Goal: Information Seeking & Learning: Find specific fact

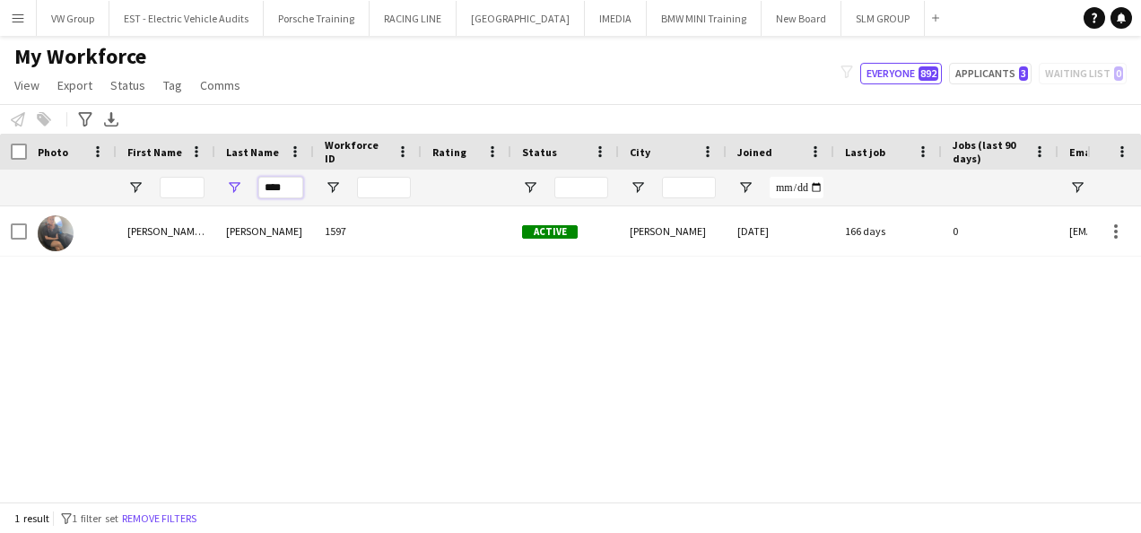
click at [291, 187] on input "****" at bounding box center [280, 188] width 45 height 22
type input "*"
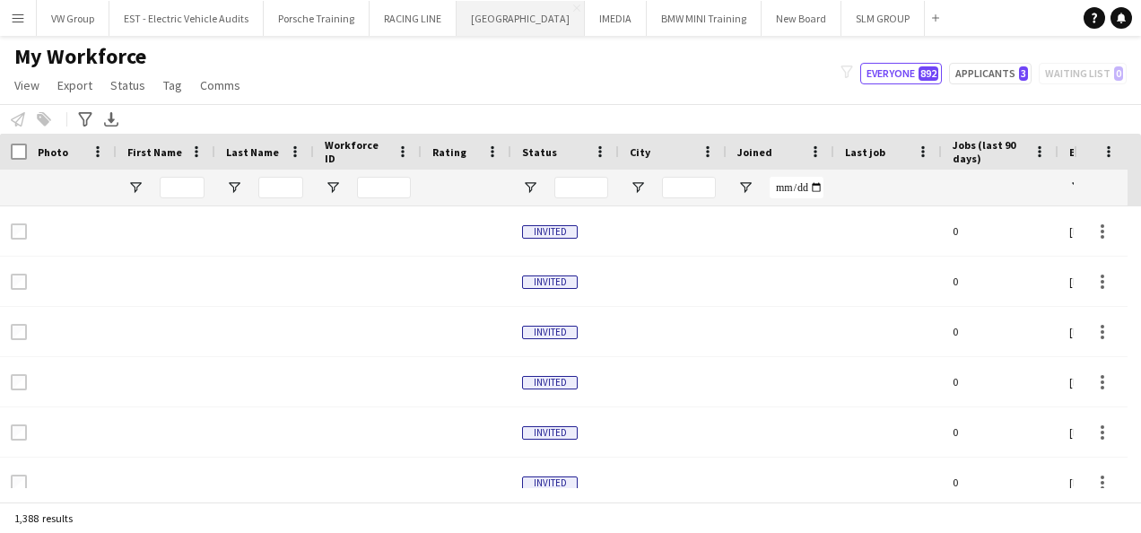
click at [498, 26] on button "[GEOGRAPHIC_DATA] Close" at bounding box center [520, 18] width 128 height 35
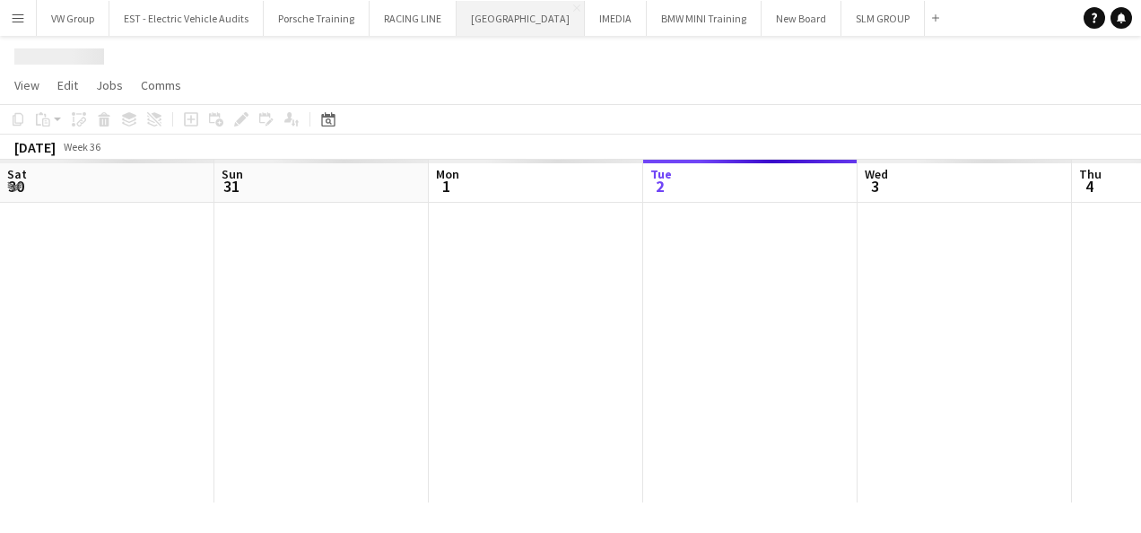
scroll to position [0, 429]
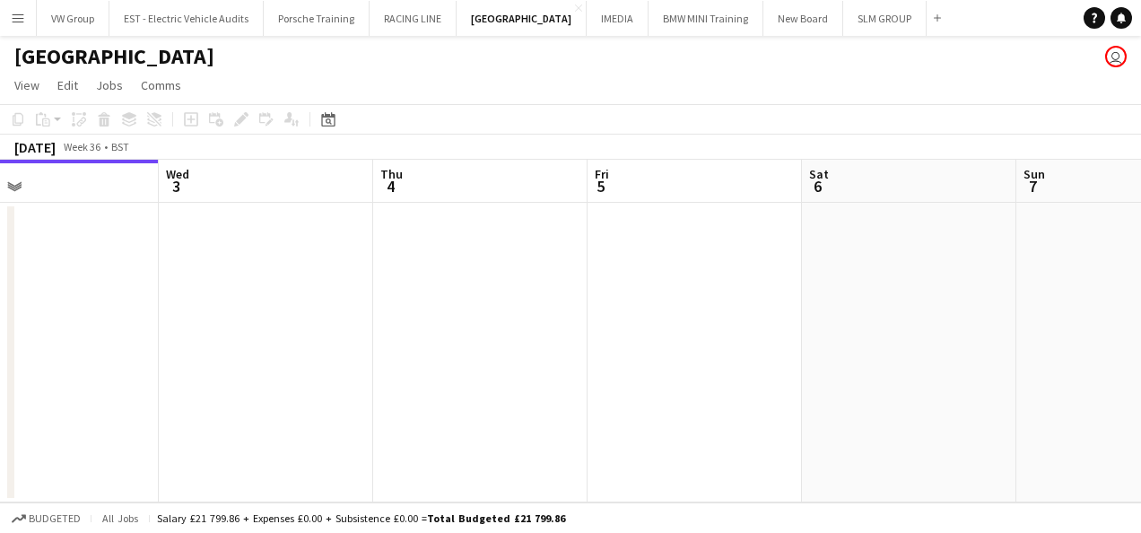
drag, startPoint x: 655, startPoint y: 292, endPoint x: 411, endPoint y: 336, distance: 247.9
click at [338, 355] on app-calendar-viewport "Sat 30 Sun 31 Mon 1 Tue 2 Wed 3 Thu 4 Fri 5 Sat 6 Sun 7 Mon 8 Tue 9 4/6 1 Job 0…" at bounding box center [570, 331] width 1141 height 343
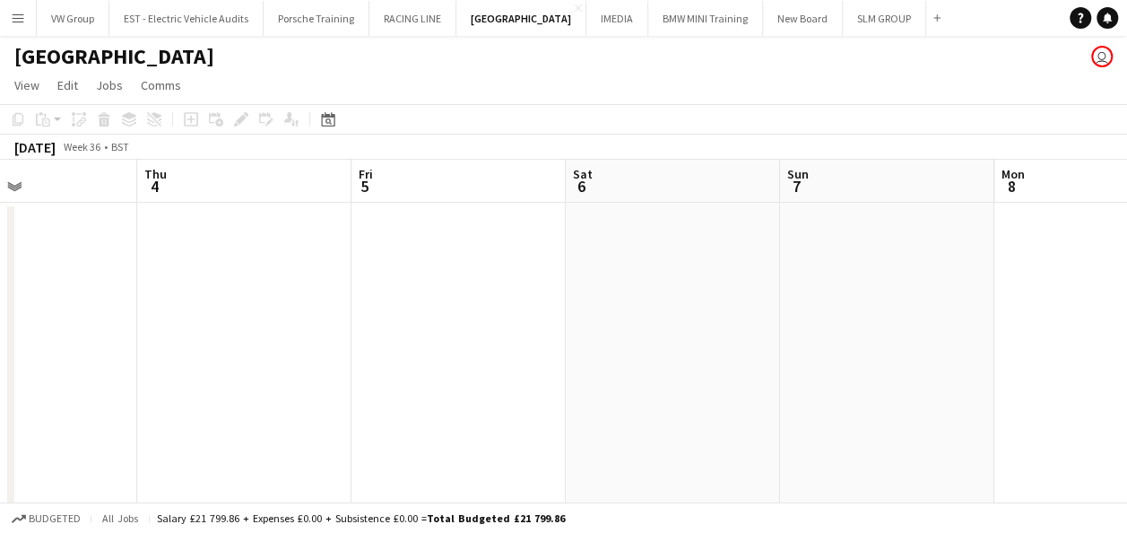
drag, startPoint x: 801, startPoint y: 278, endPoint x: 531, endPoint y: 326, distance: 274.2
click at [400, 356] on app-calendar-viewport "Mon 1 Tue 2 Wed 3 Thu 4 Fri 5 Sat 6 Sun 7 Mon 8 Tue 9 4/6 1 Job Wed 10 8/10 1 J…" at bounding box center [563, 336] width 1127 height 352
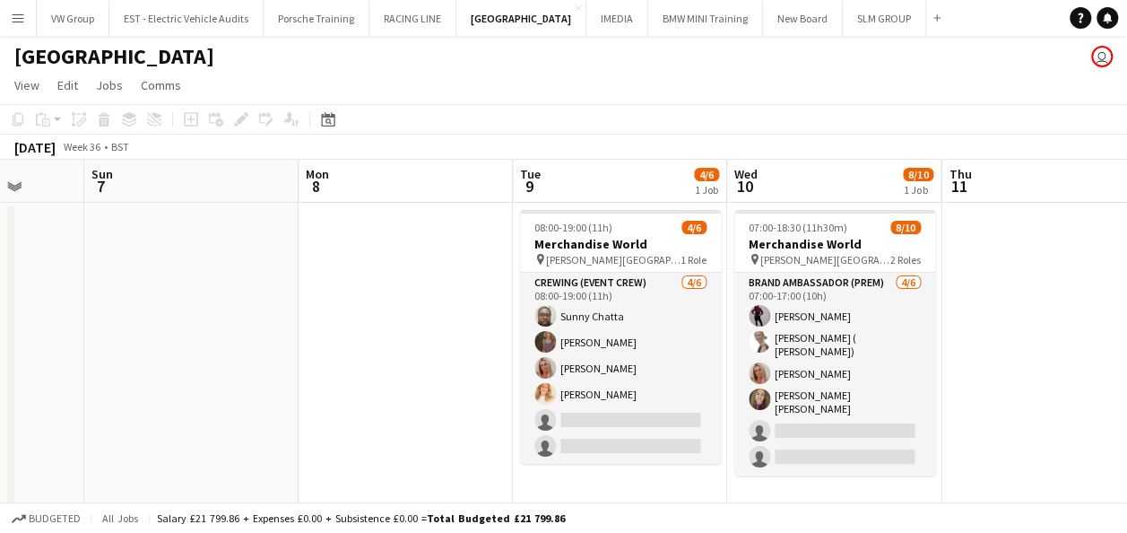
drag, startPoint x: 560, startPoint y: 339, endPoint x: 398, endPoint y: 377, distance: 166.6
click at [393, 378] on app-calendar-viewport "Wed 3 Thu 4 Fri 5 Sat 6 Sun 7 Mon 8 Tue 9 4/6 1 Job Wed 10 8/10 1 Job Thu 11 Fr…" at bounding box center [563, 336] width 1127 height 352
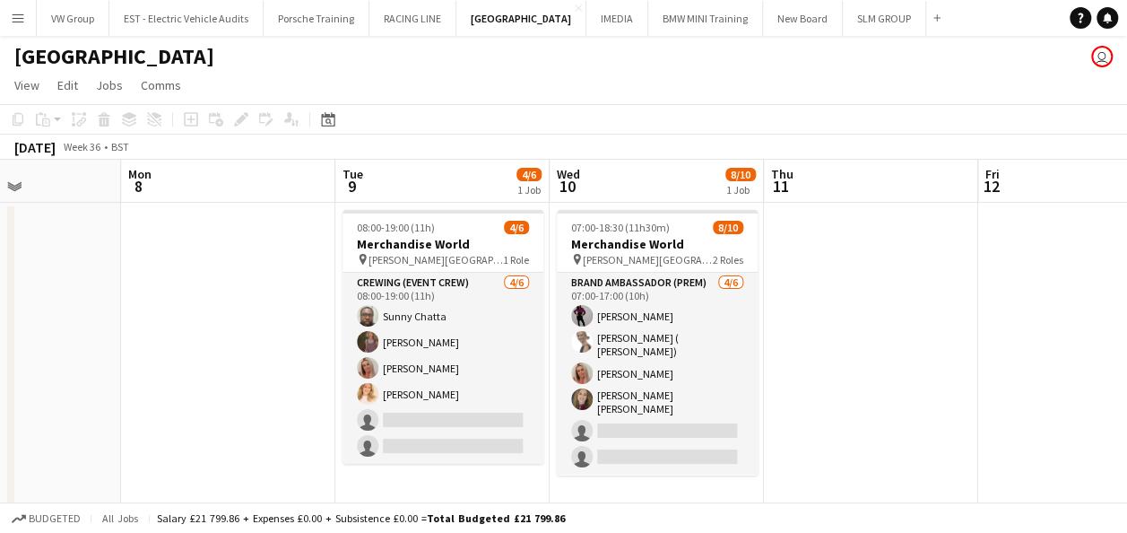
drag, startPoint x: 282, startPoint y: 416, endPoint x: 202, endPoint y: 437, distance: 83.3
click at [204, 436] on app-calendar-viewport "Fri 5 Sat 6 Sun 7 Mon 8 Tue 9 4/6 1 Job Wed 10 8/10 1 Job Thu 11 Fri 12 Sat 13 …" at bounding box center [563, 336] width 1127 height 352
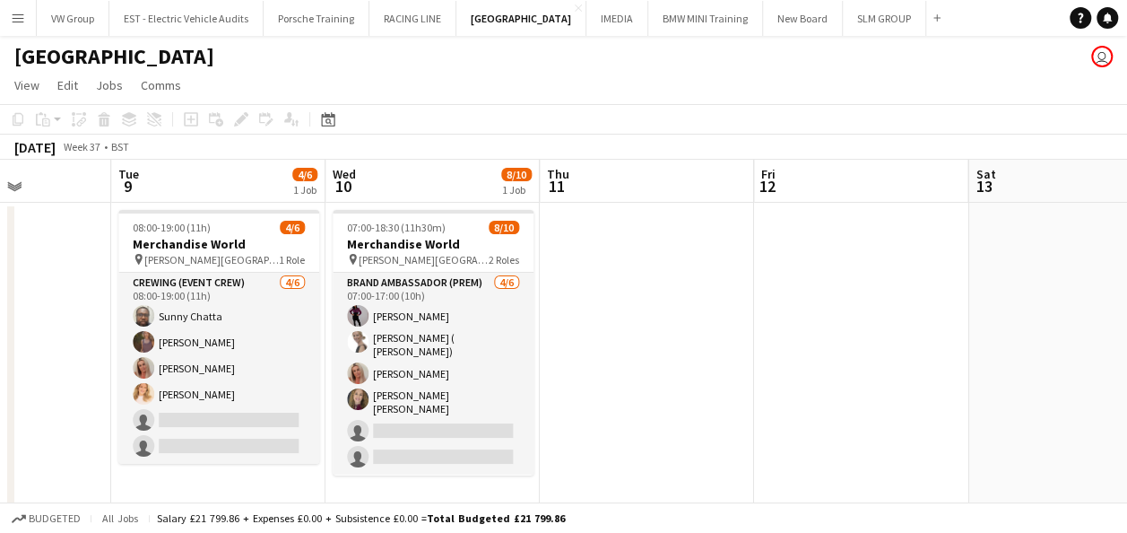
drag, startPoint x: 820, startPoint y: 299, endPoint x: 707, endPoint y: 293, distance: 113.1
click at [705, 293] on app-calendar-viewport "Fri 5 Sat 6 Sun 7 Mon 8 Tue 9 4/6 1 Job Wed 10 8/10 1 Job Thu 11 Fri 12 Sat 13 …" at bounding box center [563, 336] width 1127 height 352
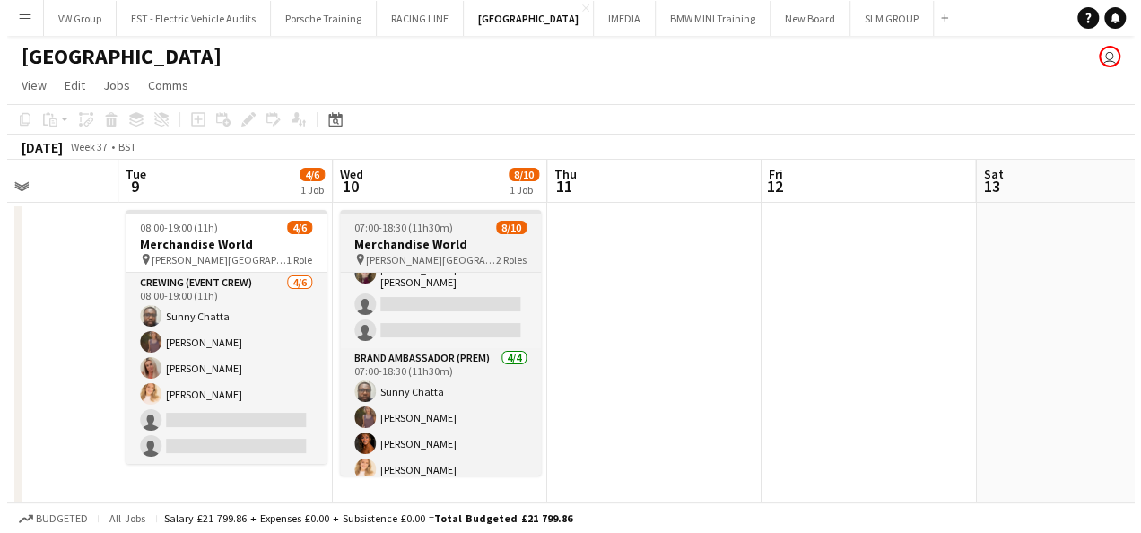
scroll to position [0, 0]
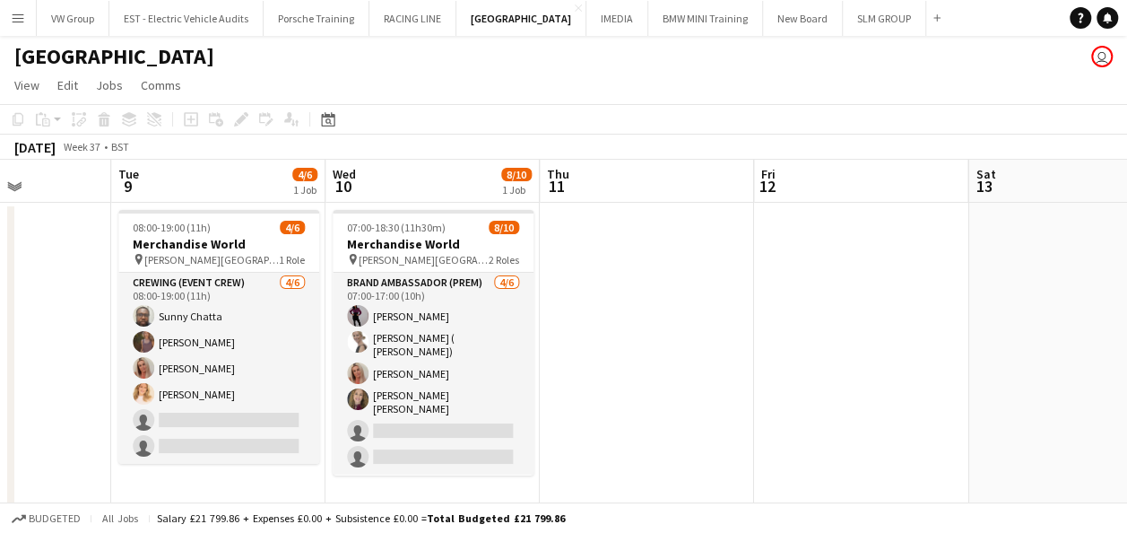
click at [13, 20] on app-icon "Menu" at bounding box center [18, 18] width 14 height 14
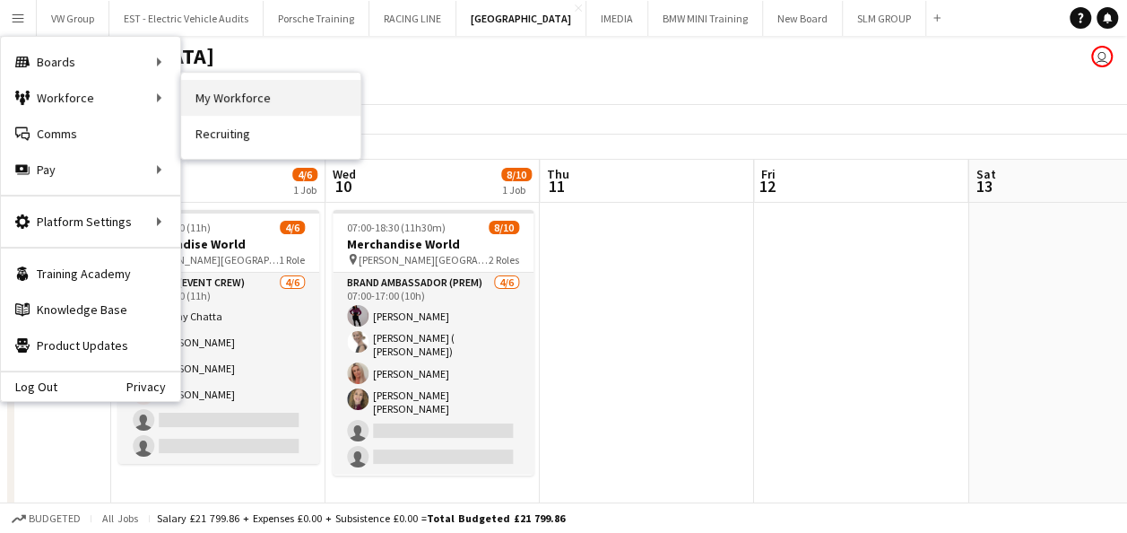
click at [227, 102] on link "My Workforce" at bounding box center [270, 98] width 179 height 36
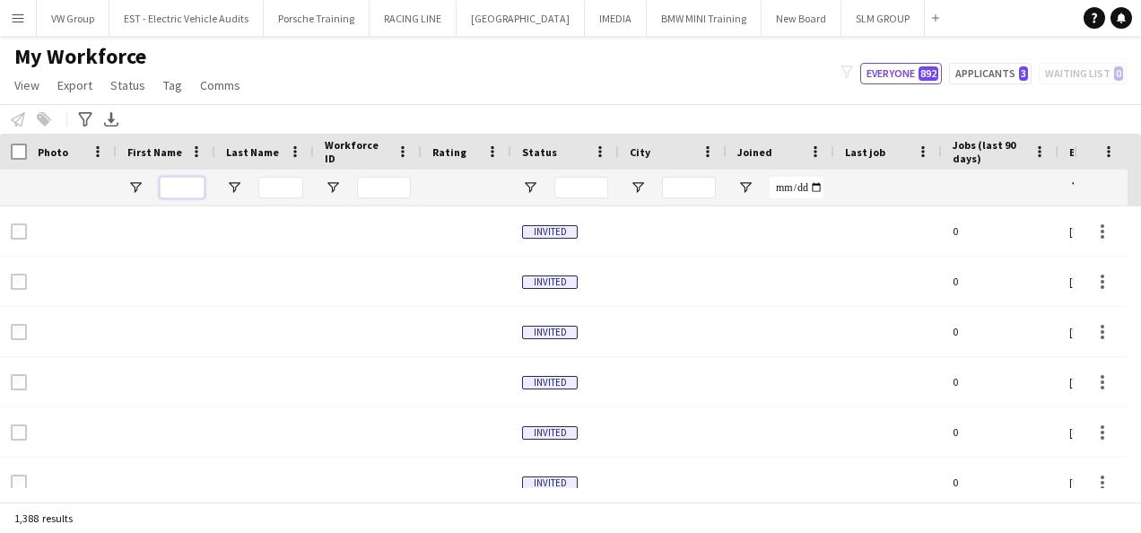
click at [182, 192] on input "First Name Filter Input" at bounding box center [182, 188] width 45 height 22
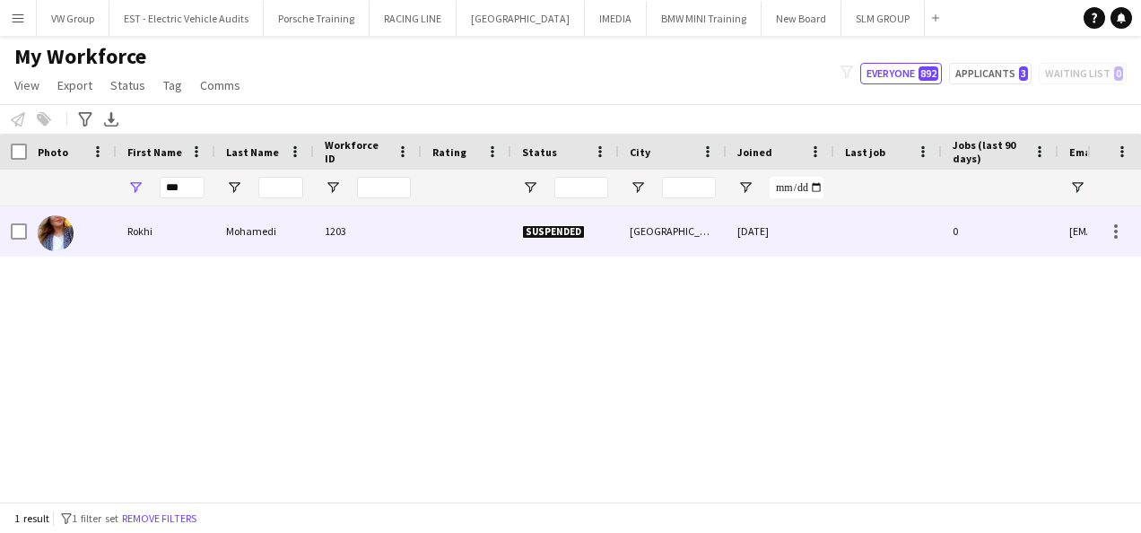
click at [64, 236] on img at bounding box center [56, 233] width 36 height 36
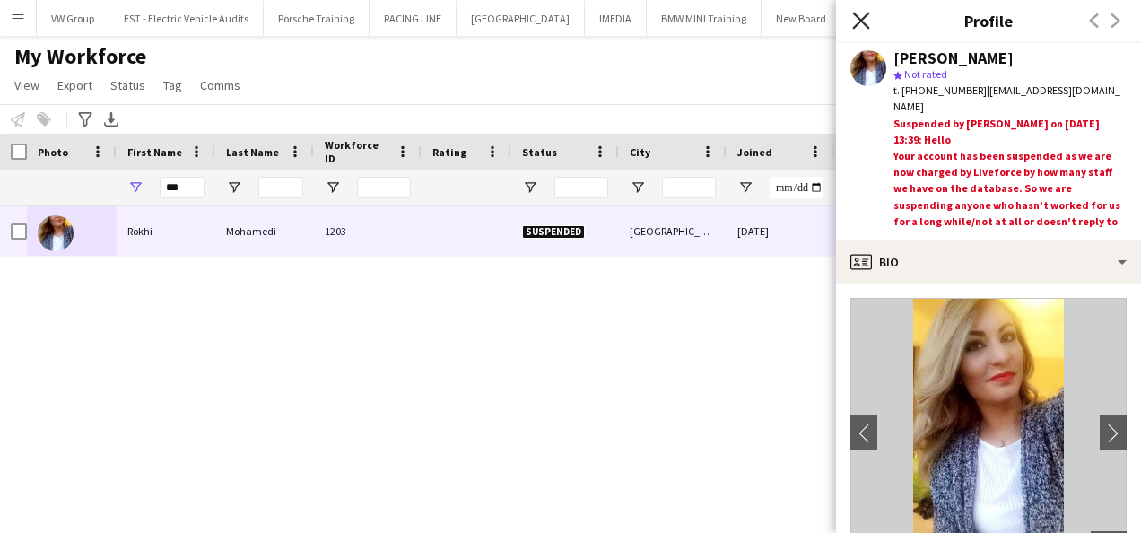
click at [861, 18] on icon "Close pop-in" at bounding box center [860, 20] width 17 height 17
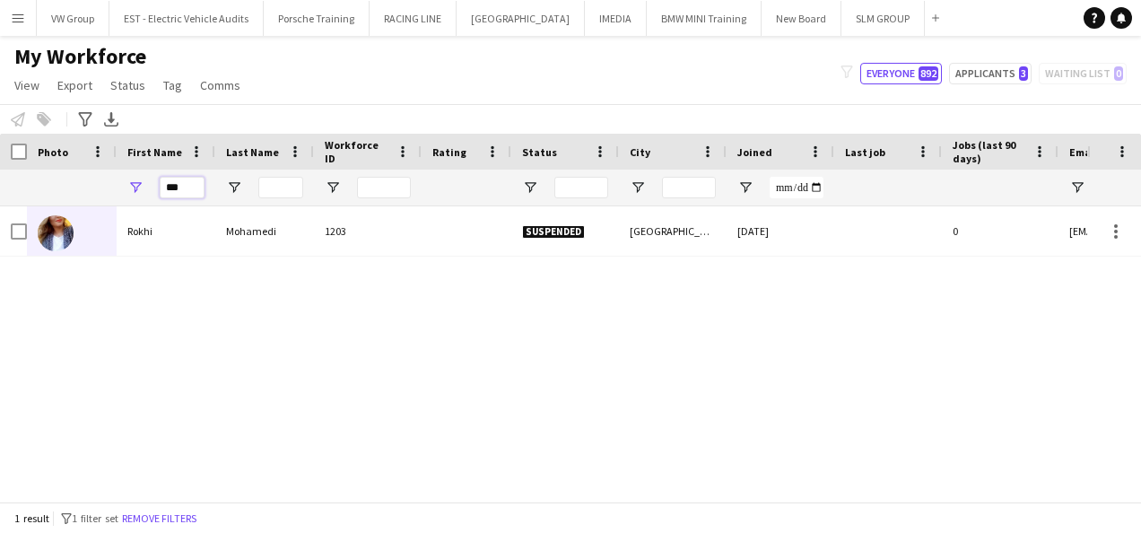
click at [190, 190] on input "***" at bounding box center [182, 188] width 45 height 22
type input "*"
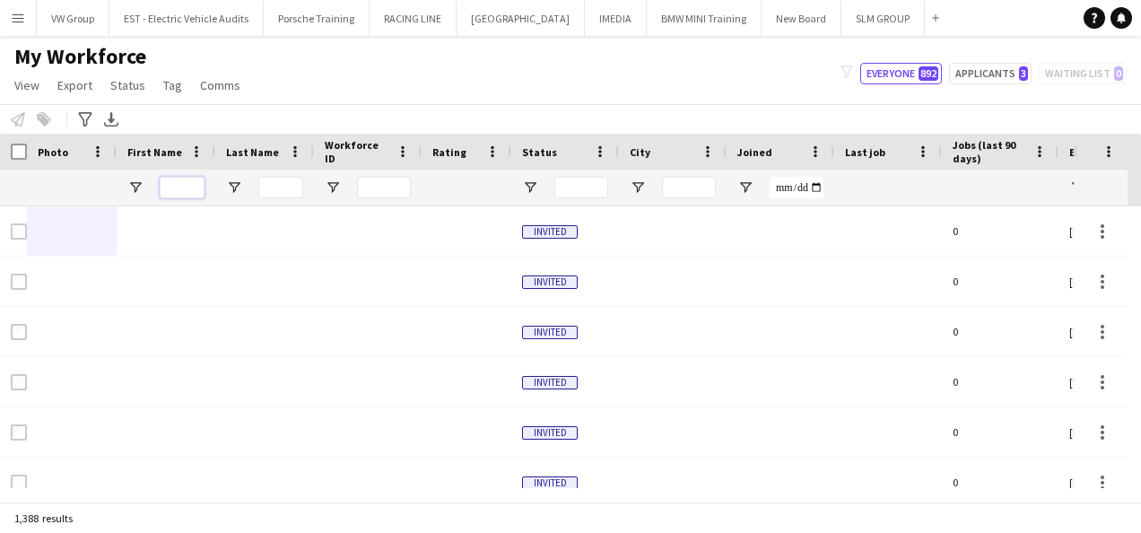
click at [181, 183] on input "First Name Filter Input" at bounding box center [182, 188] width 45 height 22
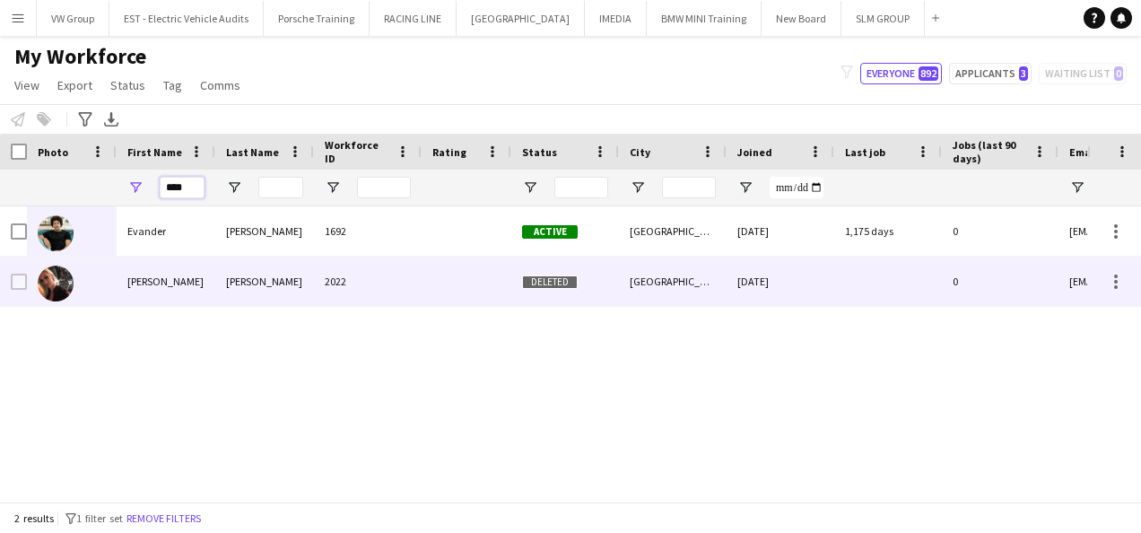
type input "****"
click at [145, 284] on div "[PERSON_NAME]" at bounding box center [166, 280] width 99 height 49
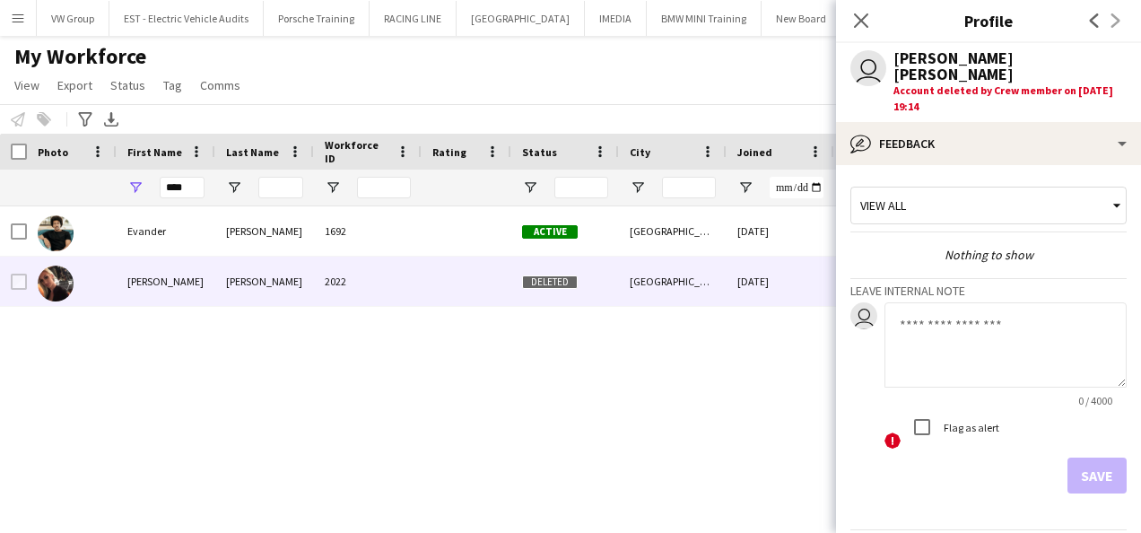
scroll to position [45, 0]
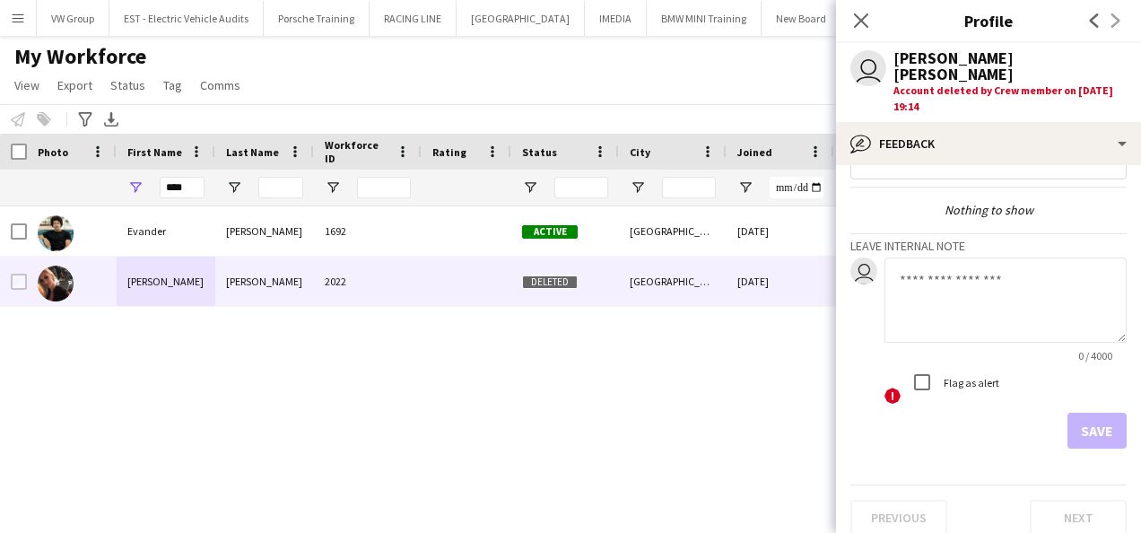
click at [1059, 505] on div "Previous Next" at bounding box center [988, 509] width 276 height 51
click at [934, 493] on div "Previous Next" at bounding box center [988, 509] width 276 height 51
click at [856, 18] on icon "Close pop-in" at bounding box center [860, 20] width 17 height 17
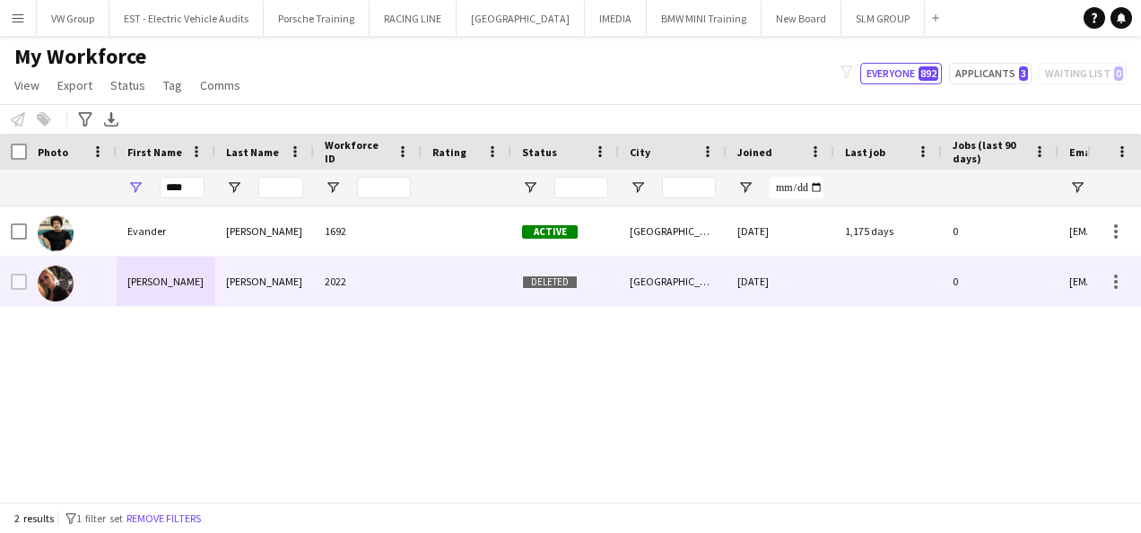
click at [56, 284] on img at bounding box center [56, 283] width 36 height 36
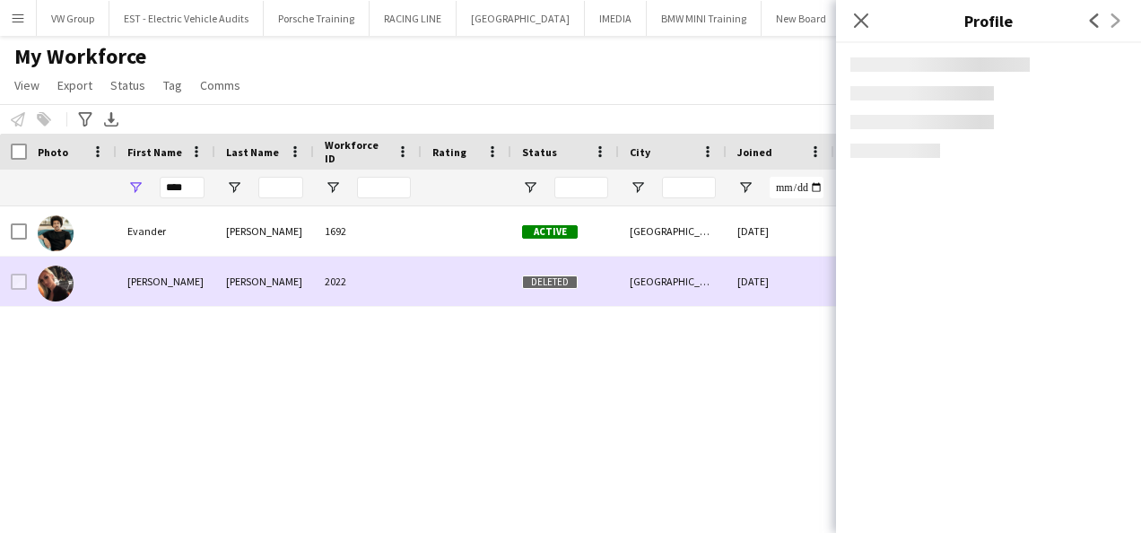
click at [56, 284] on img at bounding box center [56, 283] width 36 height 36
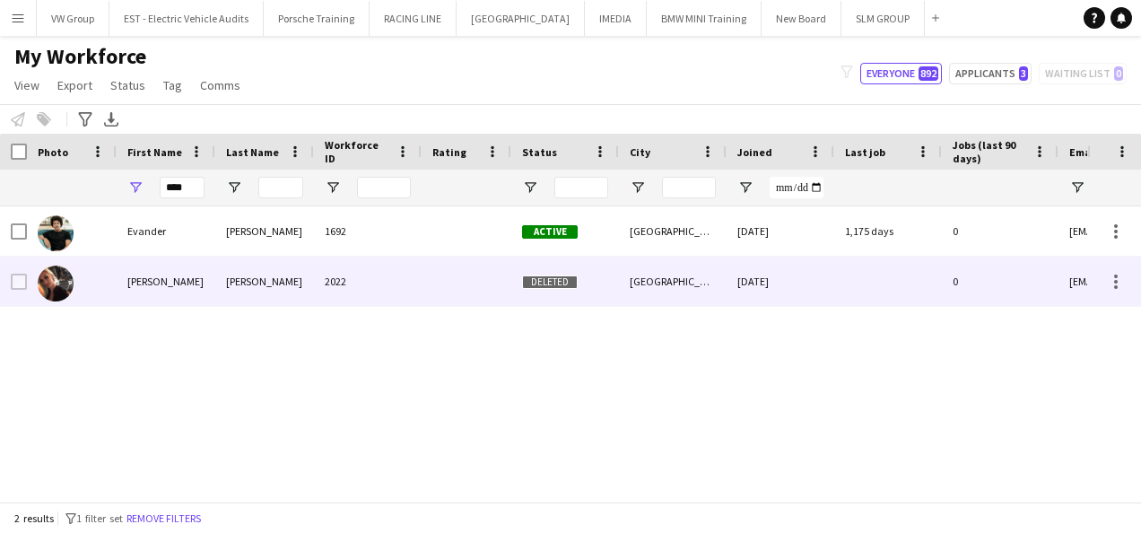
click at [56, 284] on img at bounding box center [56, 283] width 36 height 36
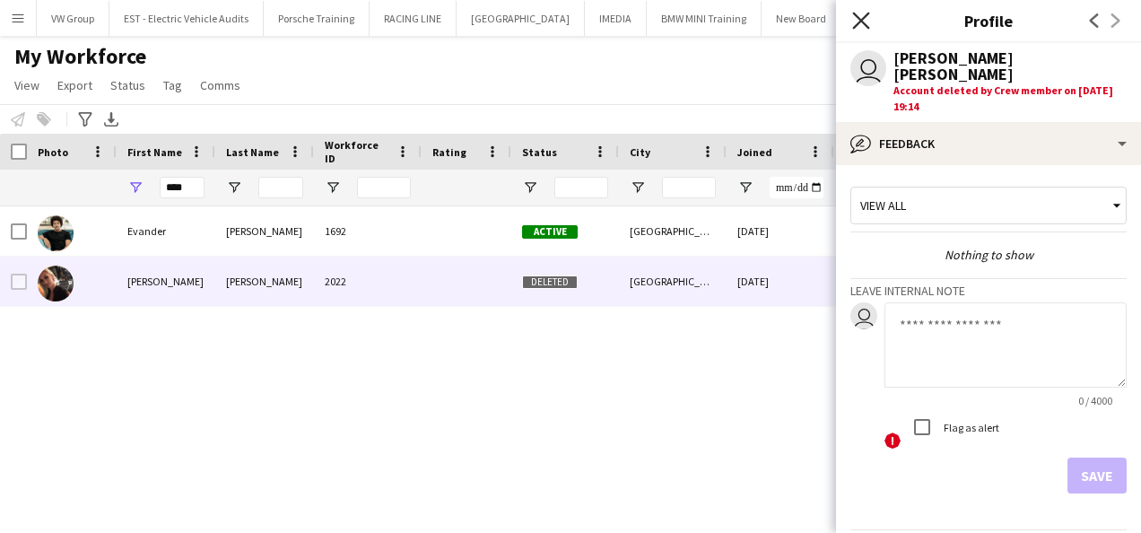
click at [860, 19] on icon at bounding box center [860, 20] width 17 height 17
